Goal: Find specific page/section: Find specific page/section

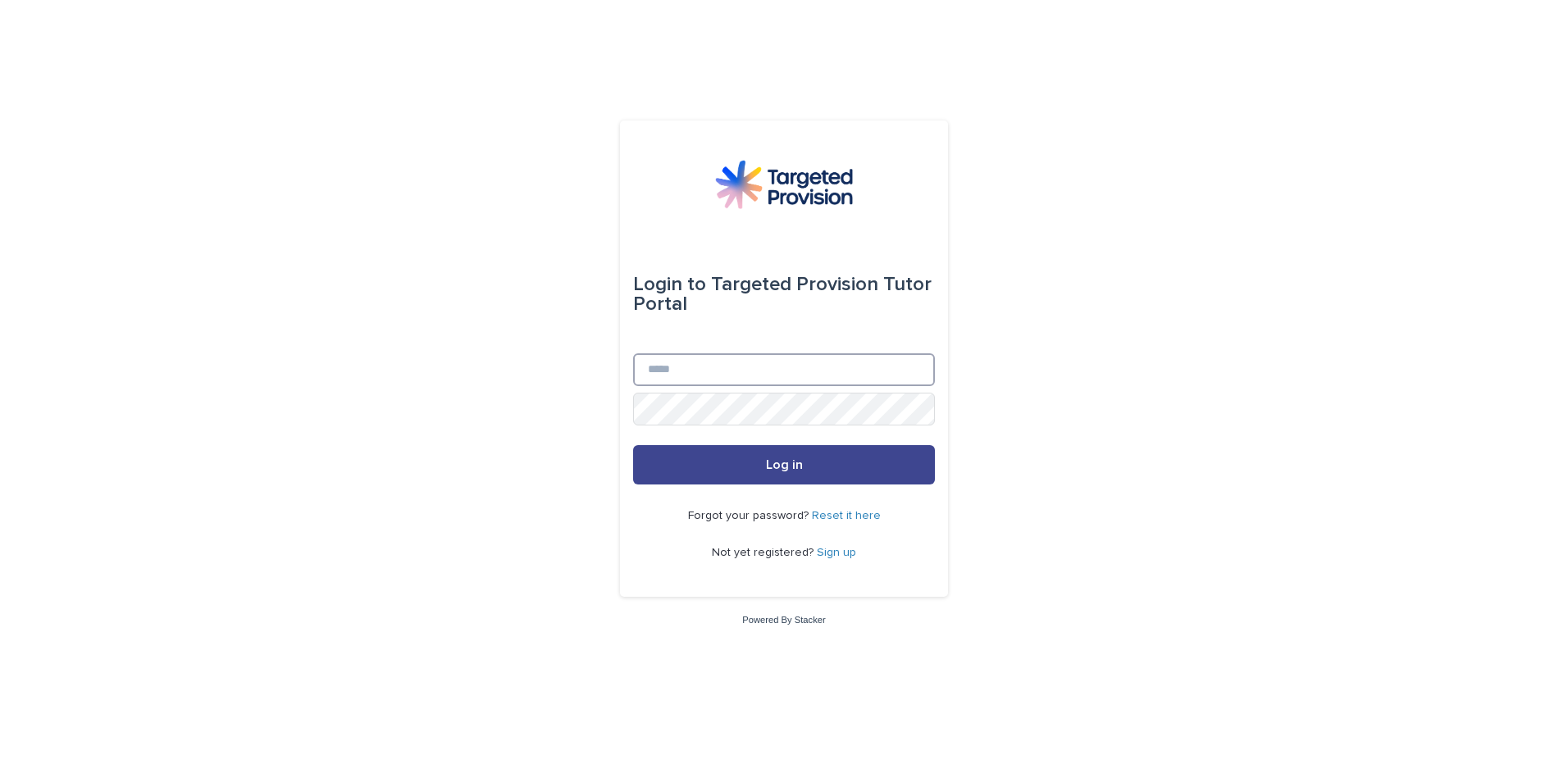
type input "**********"
click at [811, 462] on button "Log in" at bounding box center [784, 464] width 302 height 39
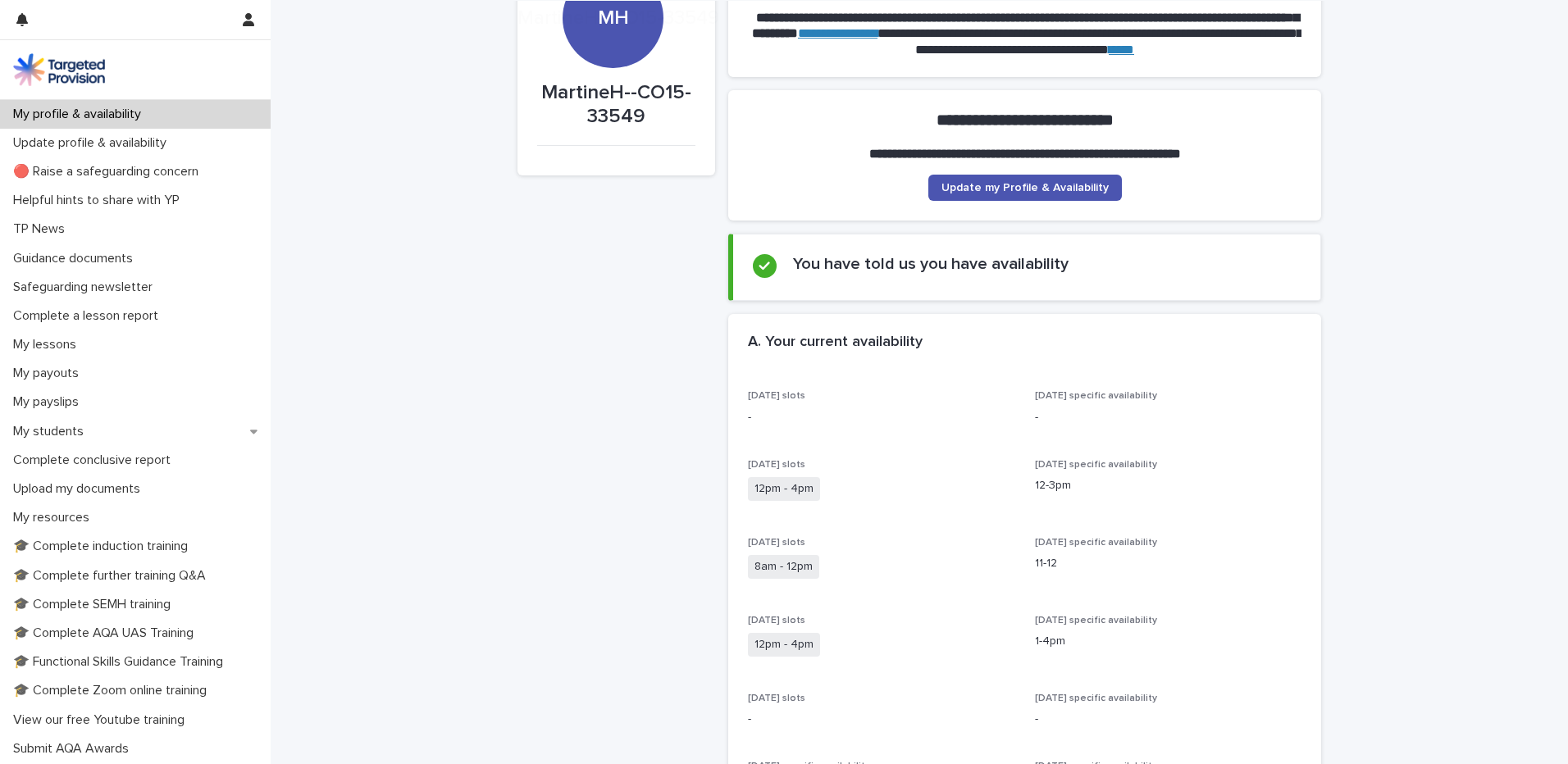
scroll to position [164, 0]
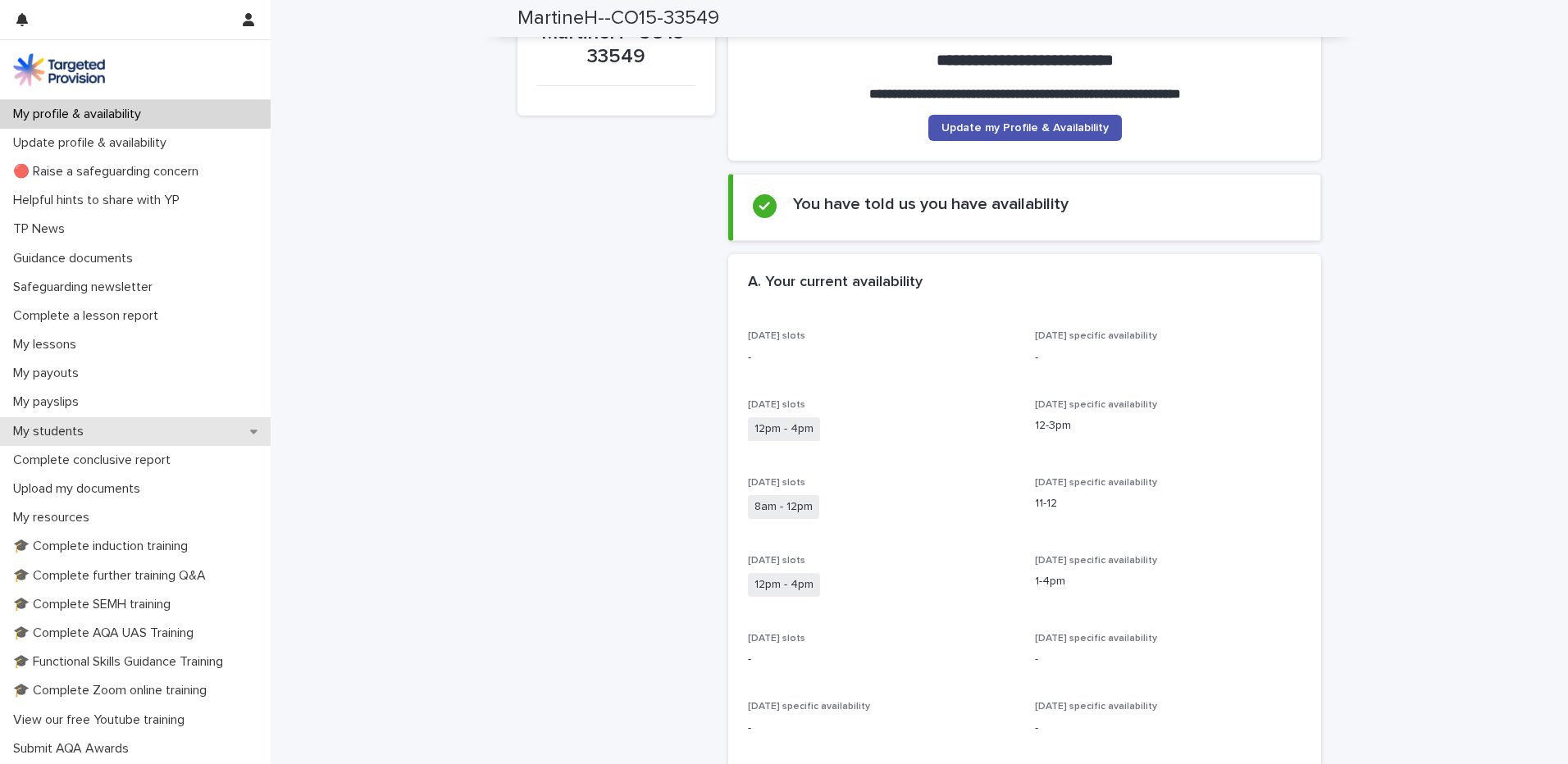
click at [104, 423] on div "My students" at bounding box center [135, 432] width 271 height 29
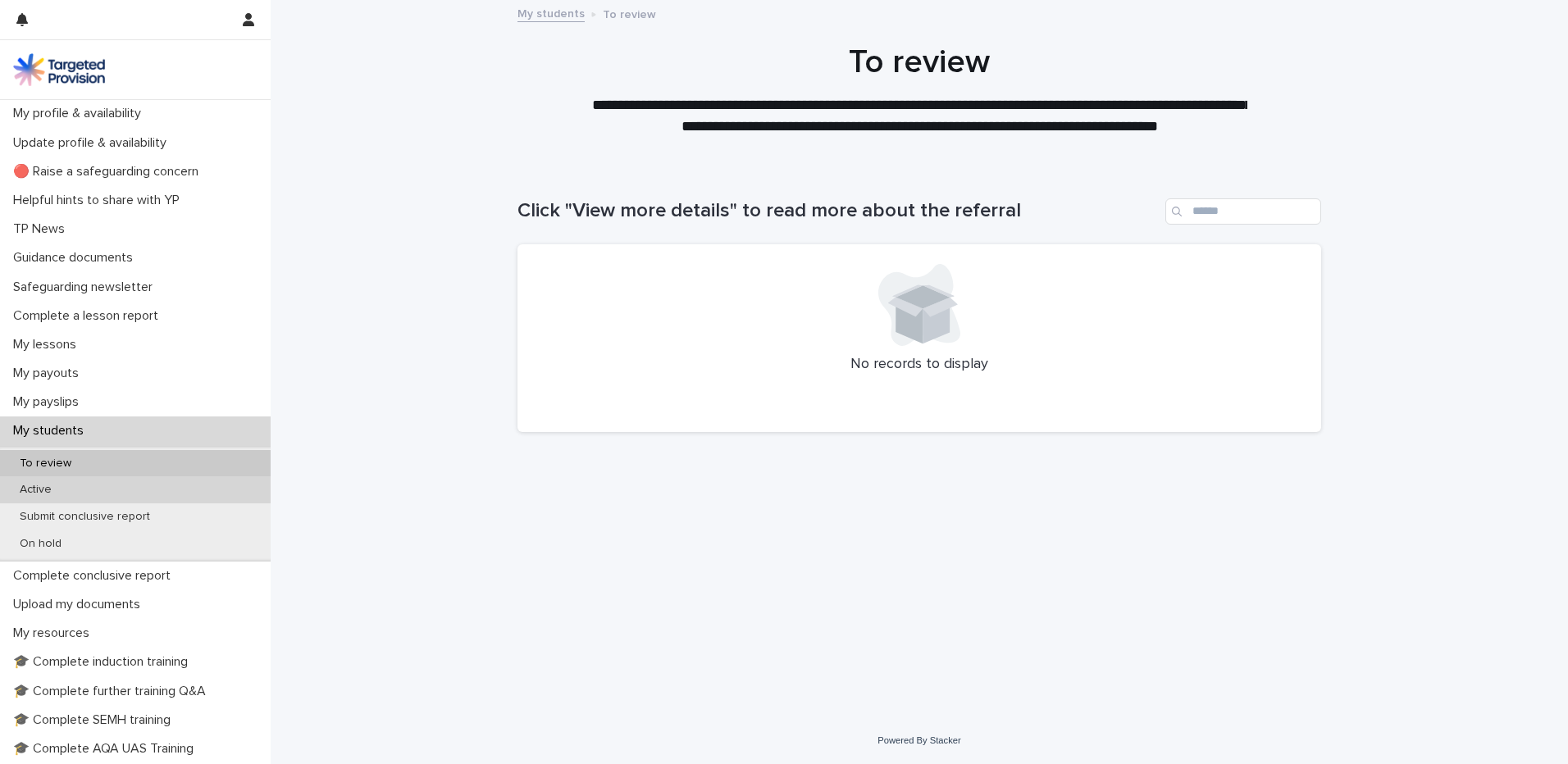
click at [54, 486] on p "Active" at bounding box center [36, 490] width 58 height 14
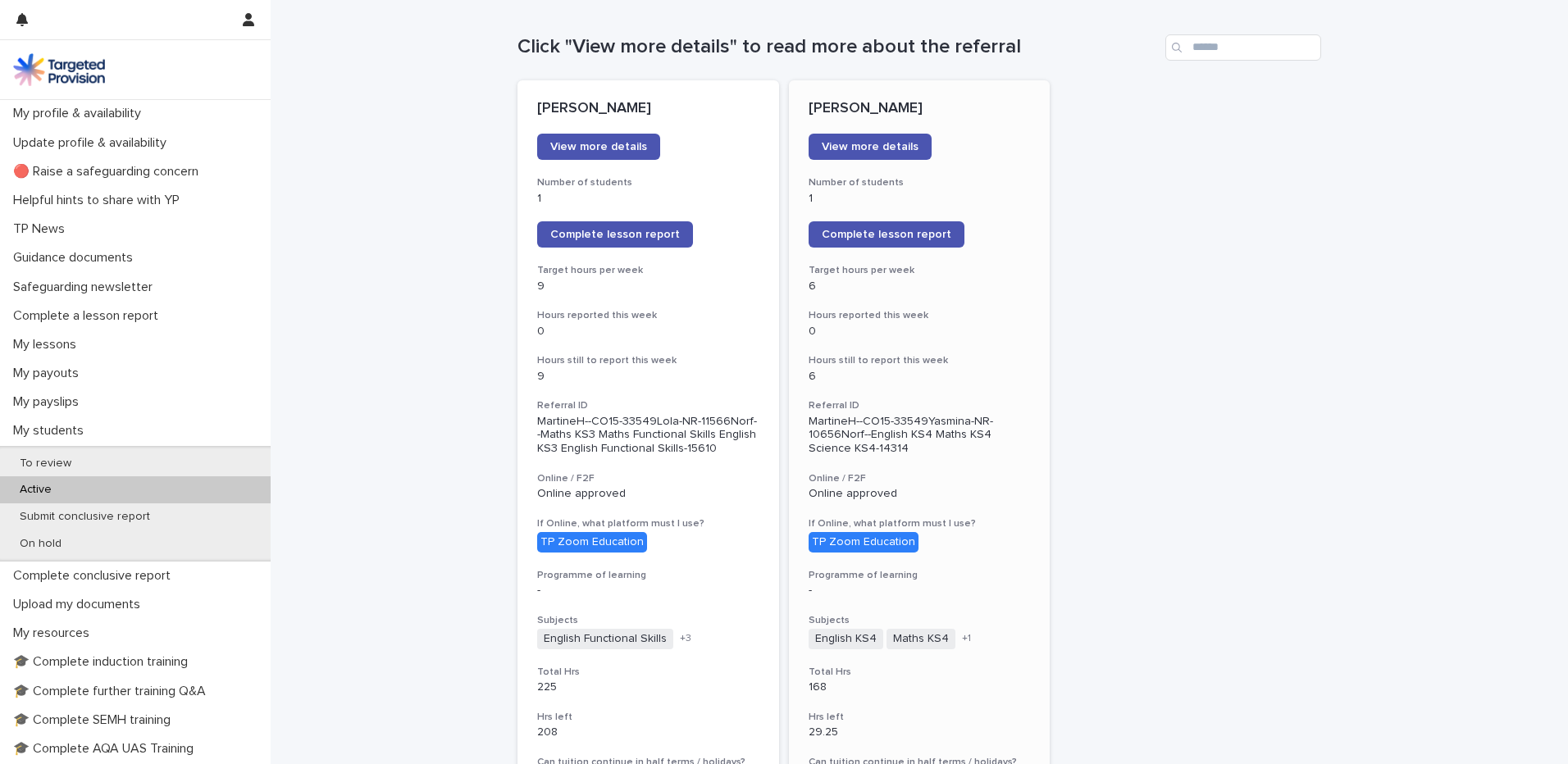
scroll to position [246, 0]
